Goal: Check status: Check status

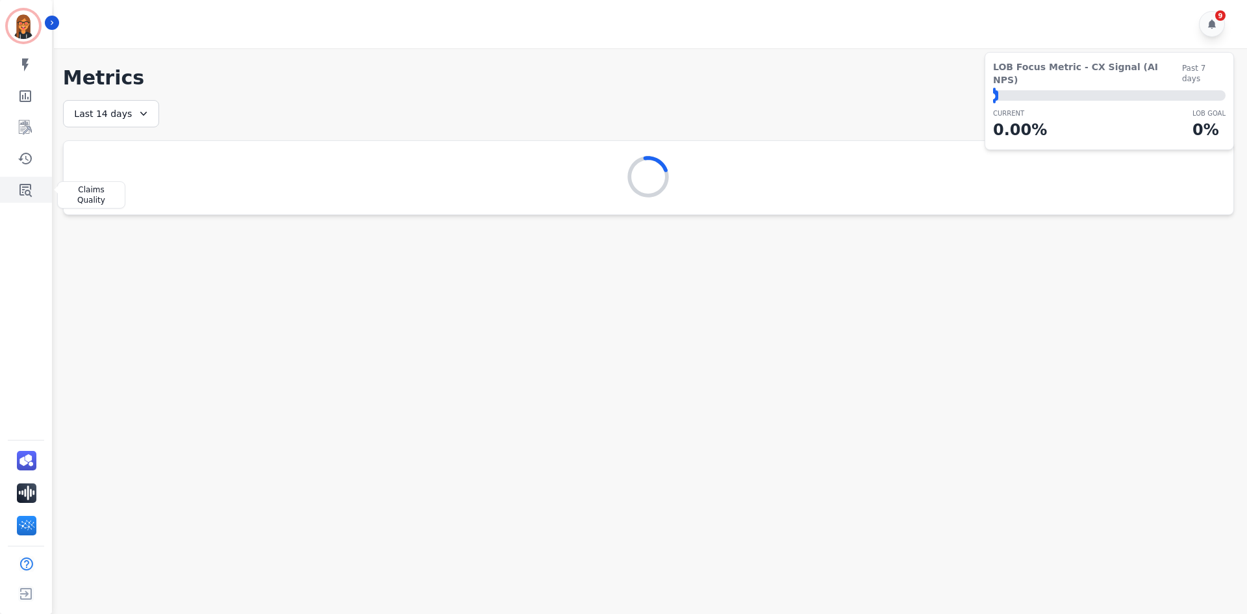
click at [27, 197] on link "Sidebar" at bounding box center [27, 190] width 50 height 26
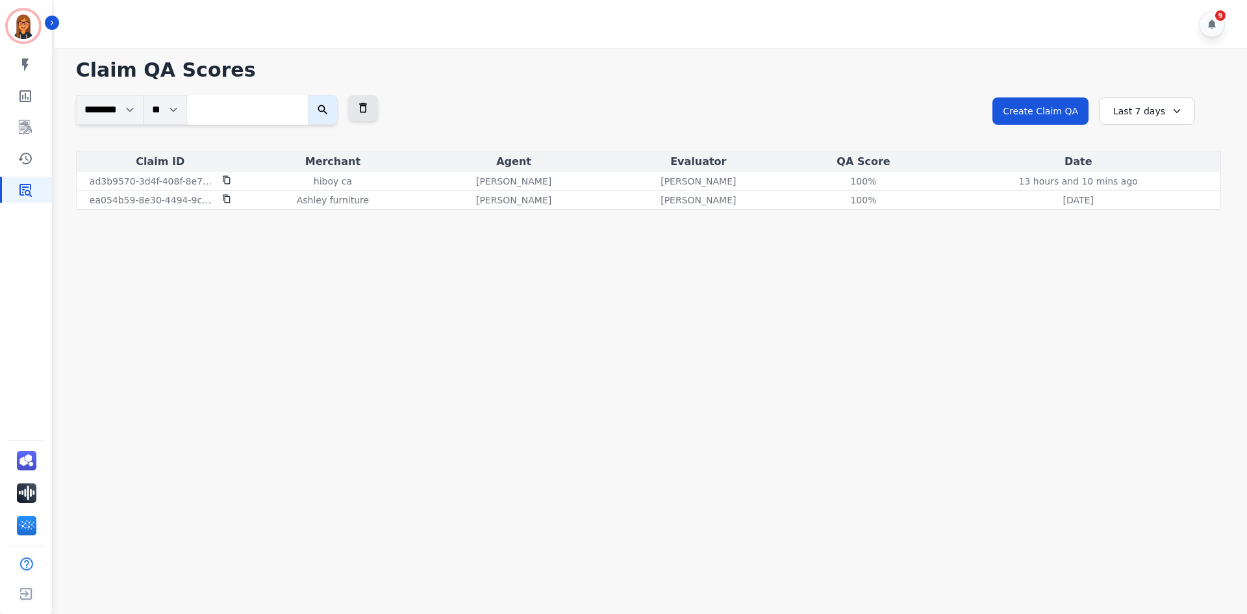
click at [1134, 118] on div "Last 7 days" at bounding box center [1147, 110] width 96 height 27
click at [1132, 219] on li "Last 30 days" at bounding box center [1155, 221] width 65 height 13
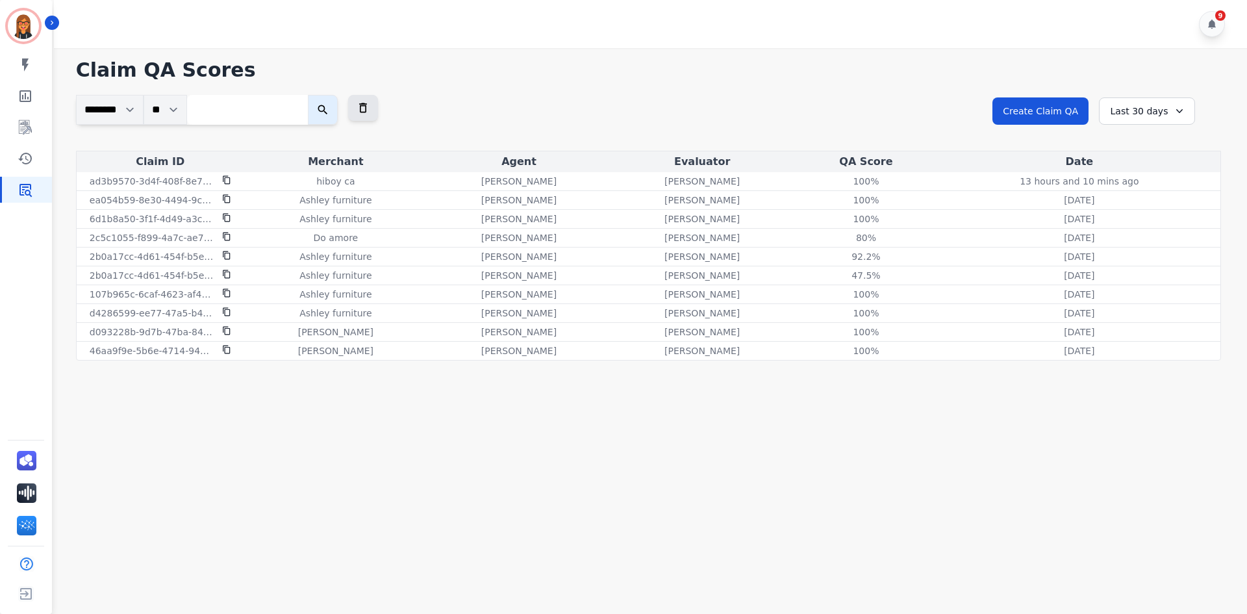
click at [1121, 94] on div "**********" at bounding box center [648, 209] width 1171 height 302
click at [1121, 106] on div "Last 30 days" at bounding box center [1147, 110] width 96 height 27
click at [1158, 238] on li "Last 90 days" at bounding box center [1155, 236] width 65 height 13
